Goal: Task Accomplishment & Management: Complete application form

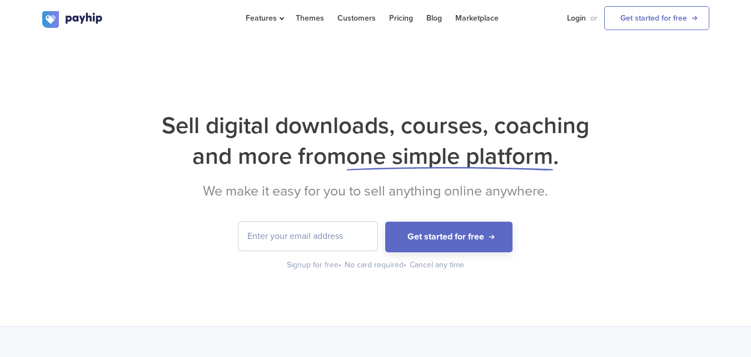
click at [309, 236] on input "email" at bounding box center [308, 235] width 139 height 29
type input "[EMAIL_ADDRESS][DOMAIN_NAME]"
click at [342, 236] on input "[EMAIL_ADDRESS][DOMAIN_NAME]" at bounding box center [308, 235] width 139 height 29
click at [343, 236] on input "[EMAIL_ADDRESS][DOMAIN_NAME]" at bounding box center [308, 235] width 139 height 29
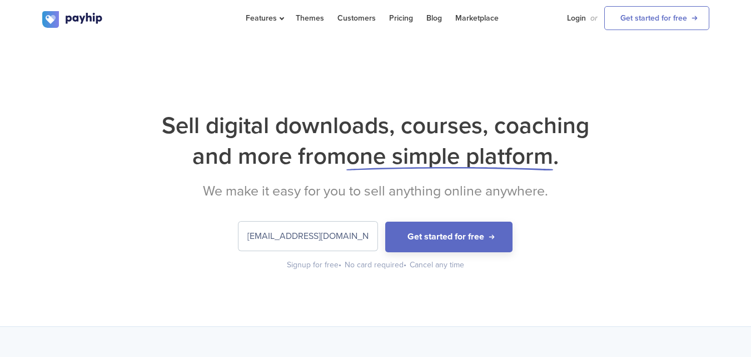
drag, startPoint x: 684, startPoint y: 0, endPoint x: 446, endPoint y: 304, distance: 386.3
click at [447, 304] on div "Sell digital downloads, courses, coaching and more from one simple platform . W…" at bounding box center [375, 182] width 751 height 288
click at [335, 235] on input "[EMAIL_ADDRESS][DOMAIN_NAME]" at bounding box center [308, 235] width 139 height 29
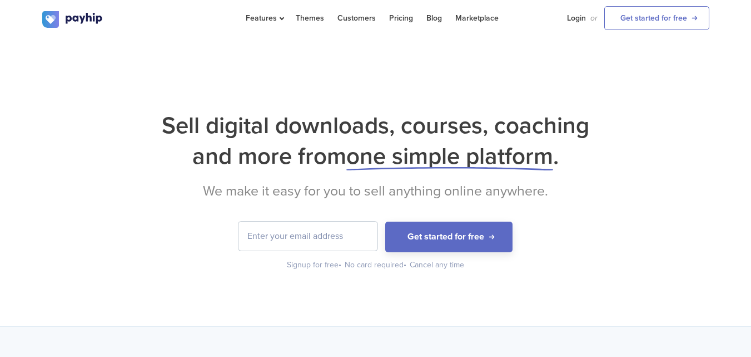
click at [314, 223] on input "email" at bounding box center [308, 235] width 139 height 29
type input "[EMAIL_ADDRESS][DOMAIN_NAME]"
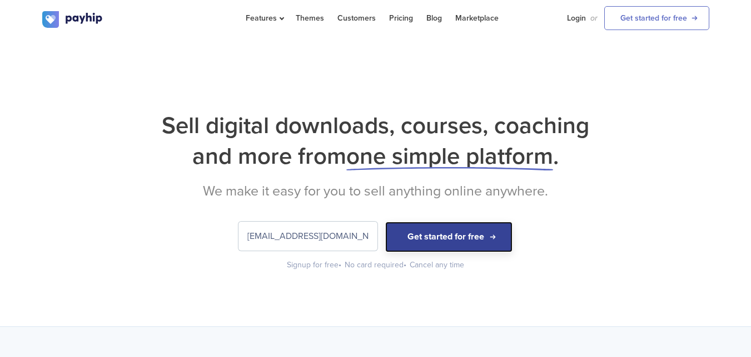
click at [433, 238] on button "Get started for free" at bounding box center [448, 236] width 127 height 31
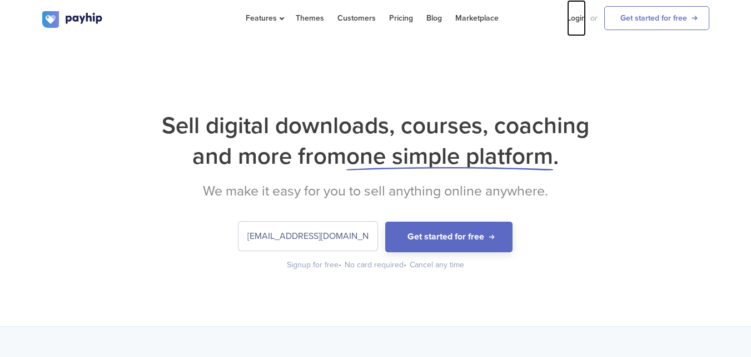
click at [577, 15] on link "Login" at bounding box center [576, 18] width 19 height 36
